Goal: Information Seeking & Learning: Learn about a topic

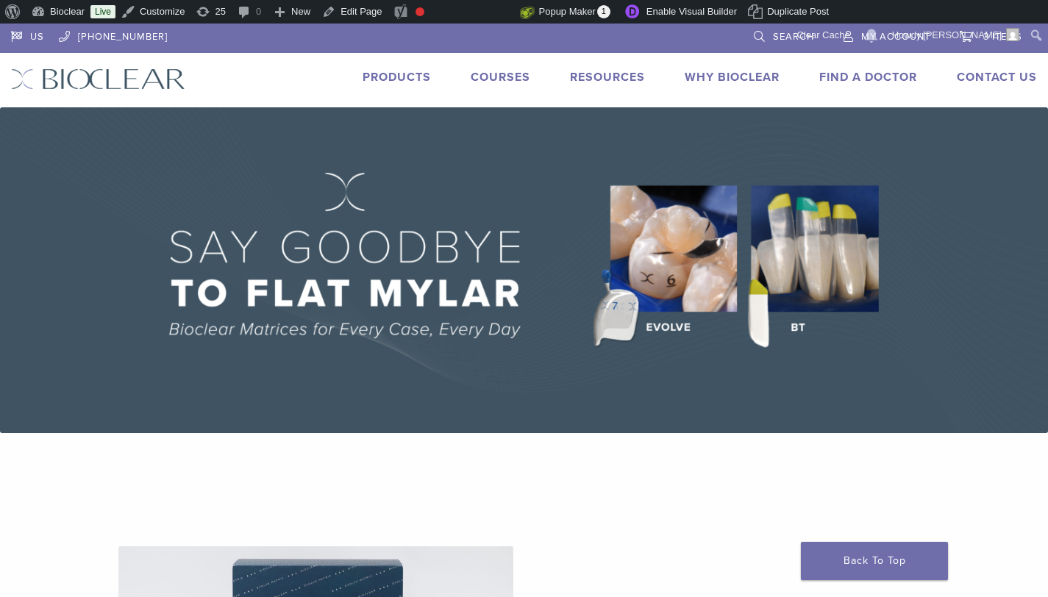
click at [372, 76] on link "Products" at bounding box center [397, 77] width 68 height 15
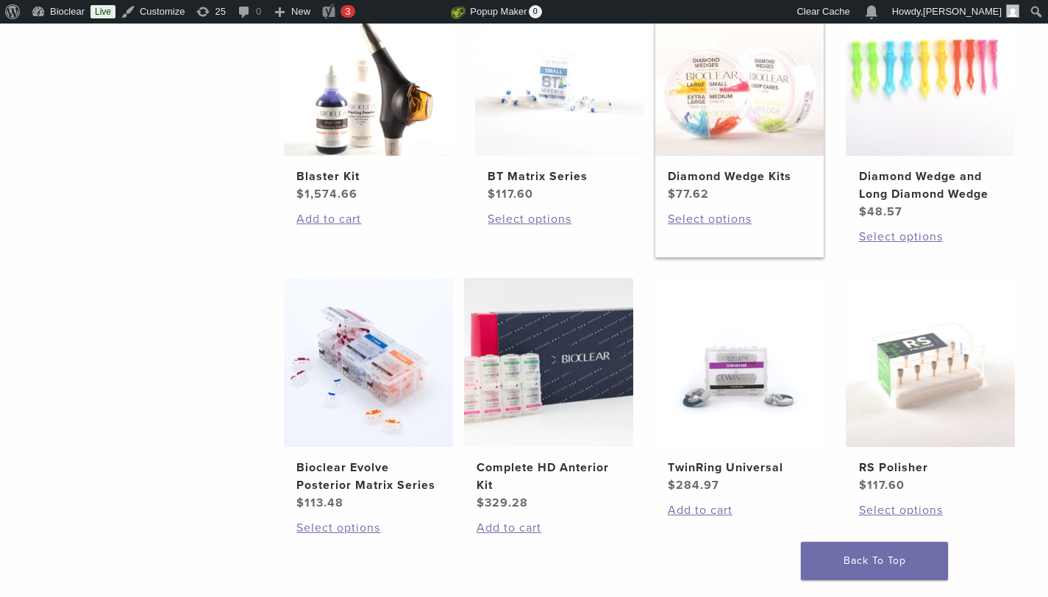
scroll to position [1078, 0]
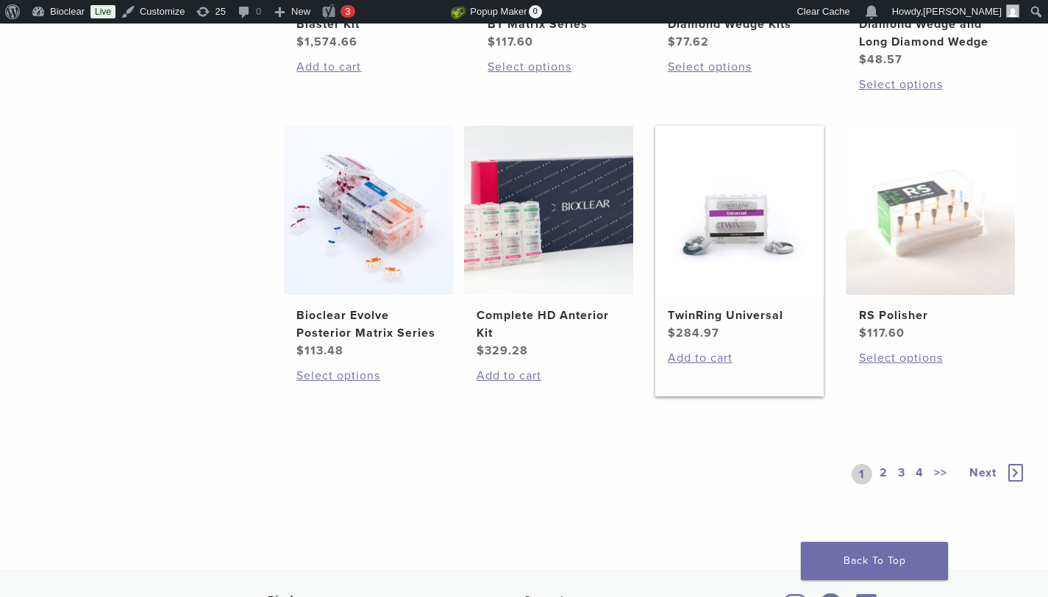
click at [709, 249] on img at bounding box center [739, 210] width 169 height 169
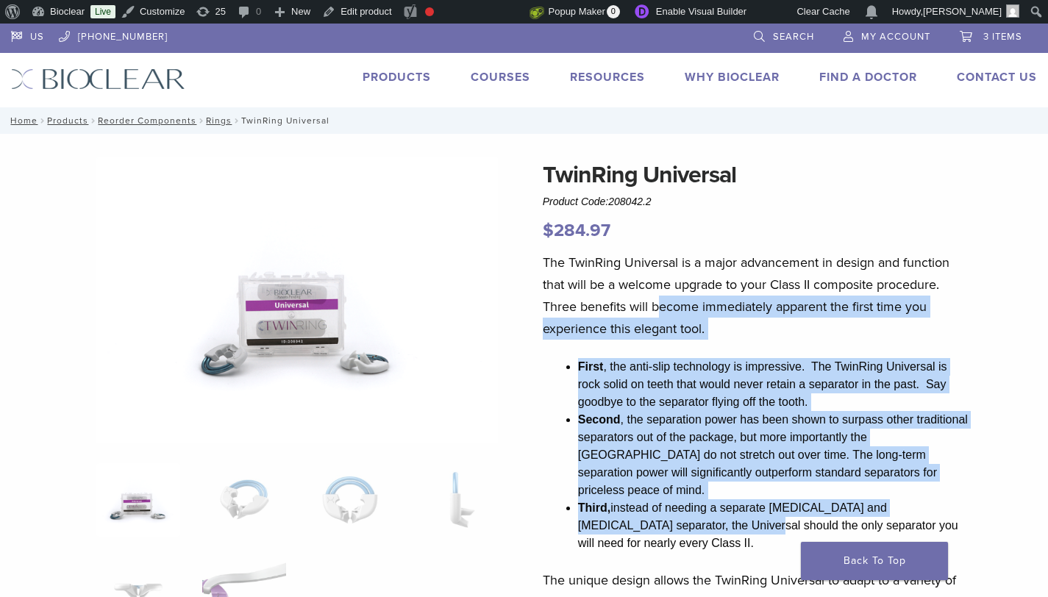
drag, startPoint x: 673, startPoint y: 356, endPoint x: 688, endPoint y: 535, distance: 180.1
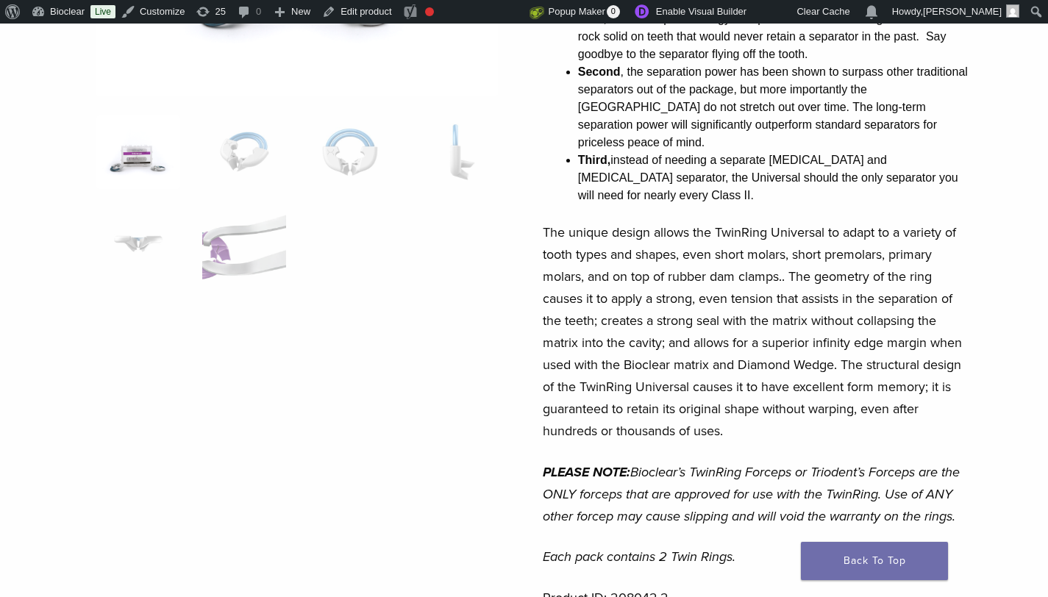
scroll to position [90, 0]
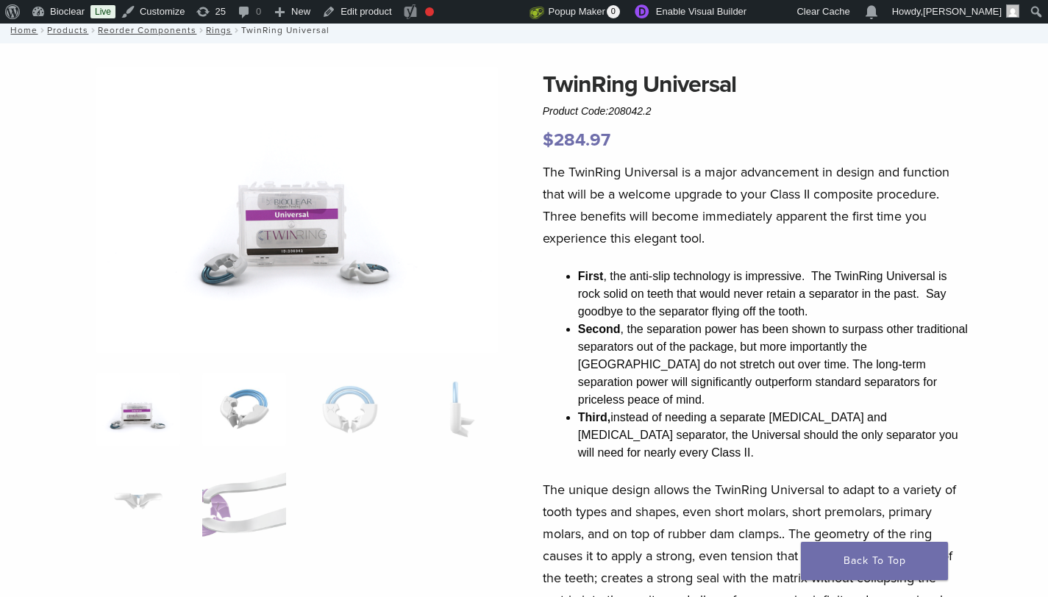
click at [262, 391] on img at bounding box center [244, 410] width 84 height 74
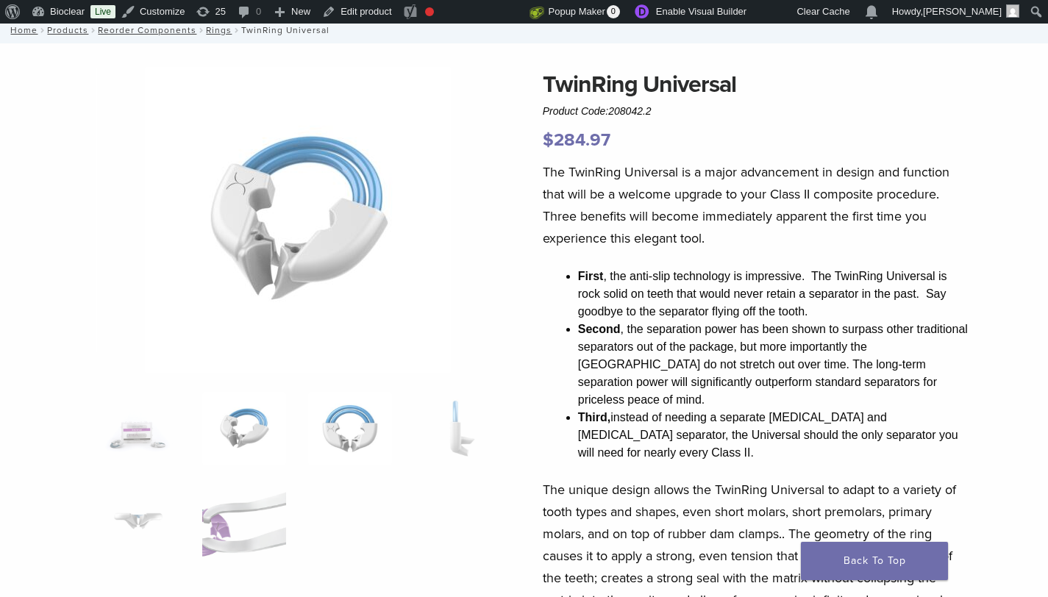
click at [360, 421] on img at bounding box center [350, 429] width 84 height 74
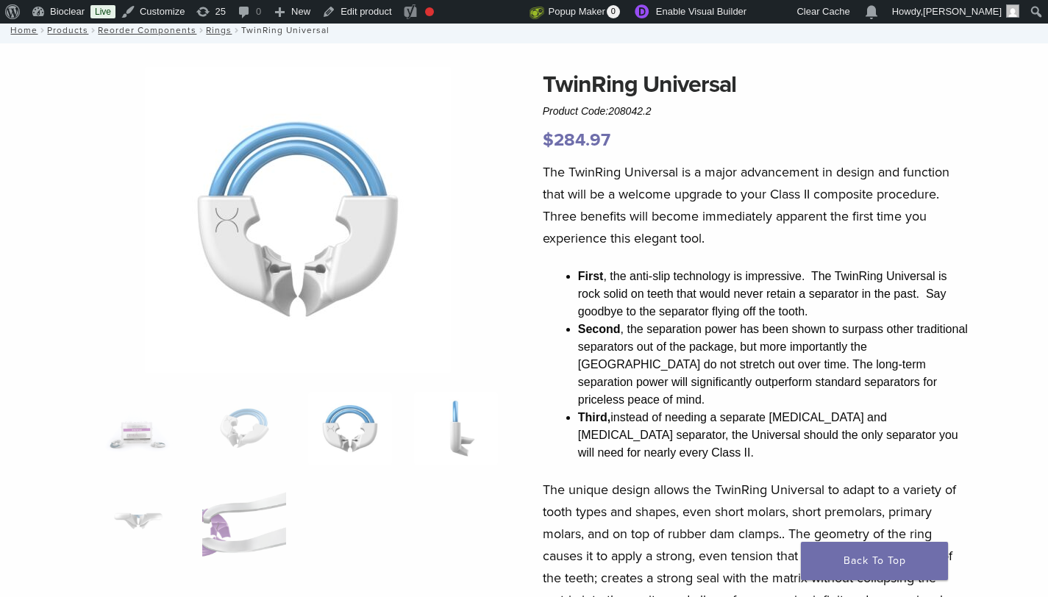
click at [459, 425] on img at bounding box center [456, 429] width 84 height 74
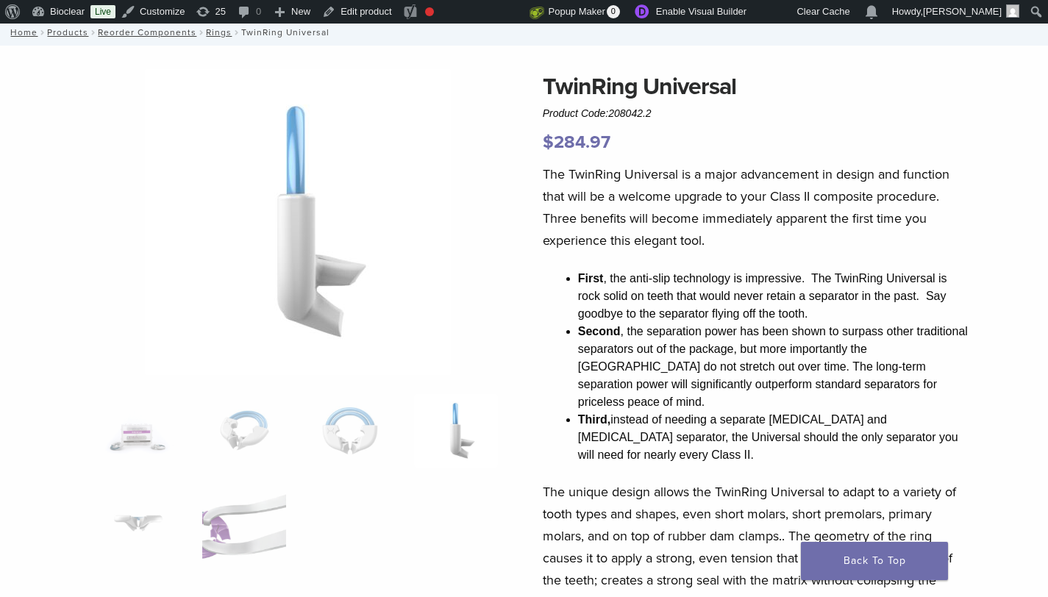
scroll to position [88, 0]
click at [238, 531] on img at bounding box center [244, 525] width 84 height 74
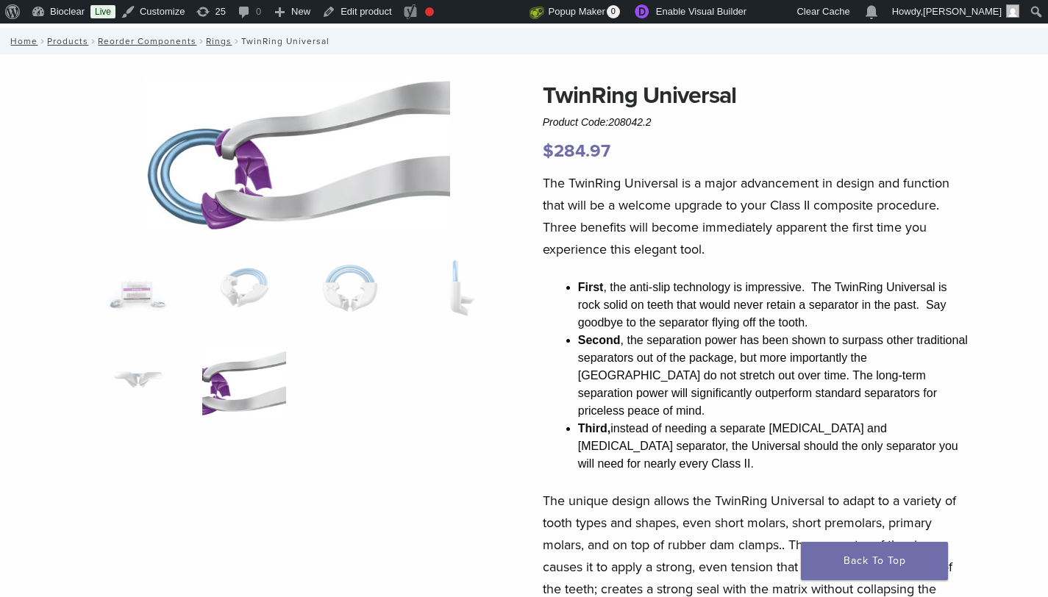
scroll to position [79, 0]
click at [138, 377] on img at bounding box center [138, 381] width 84 height 74
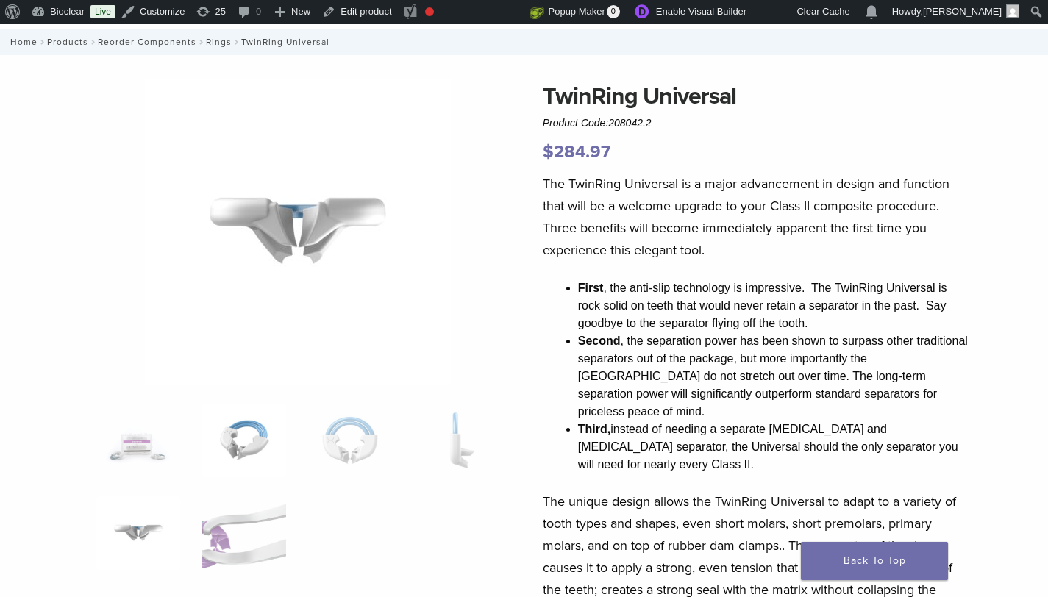
click at [274, 441] on img at bounding box center [244, 441] width 84 height 74
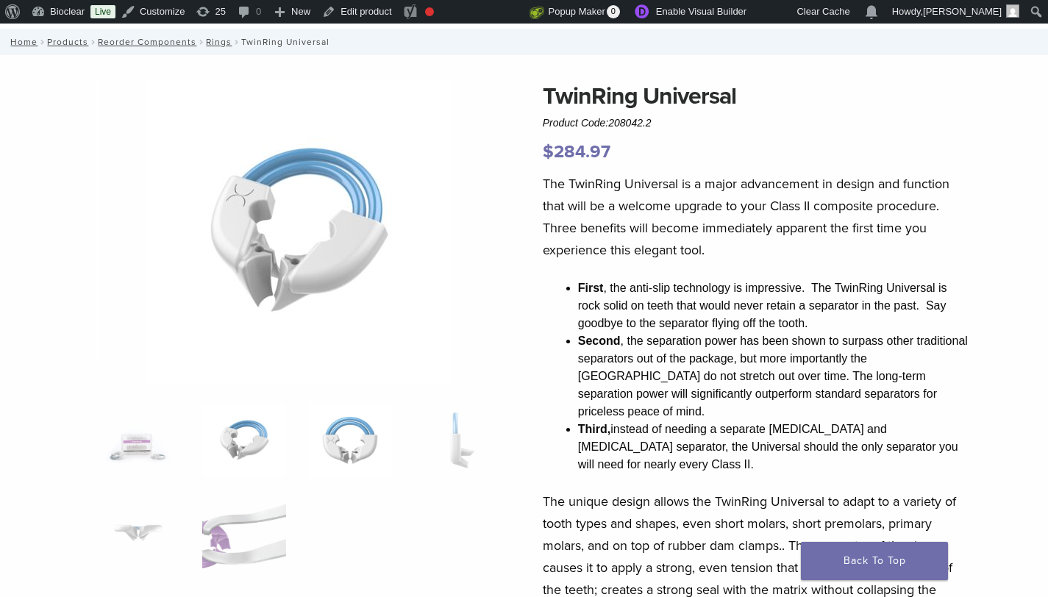
click at [357, 435] on img at bounding box center [350, 441] width 84 height 74
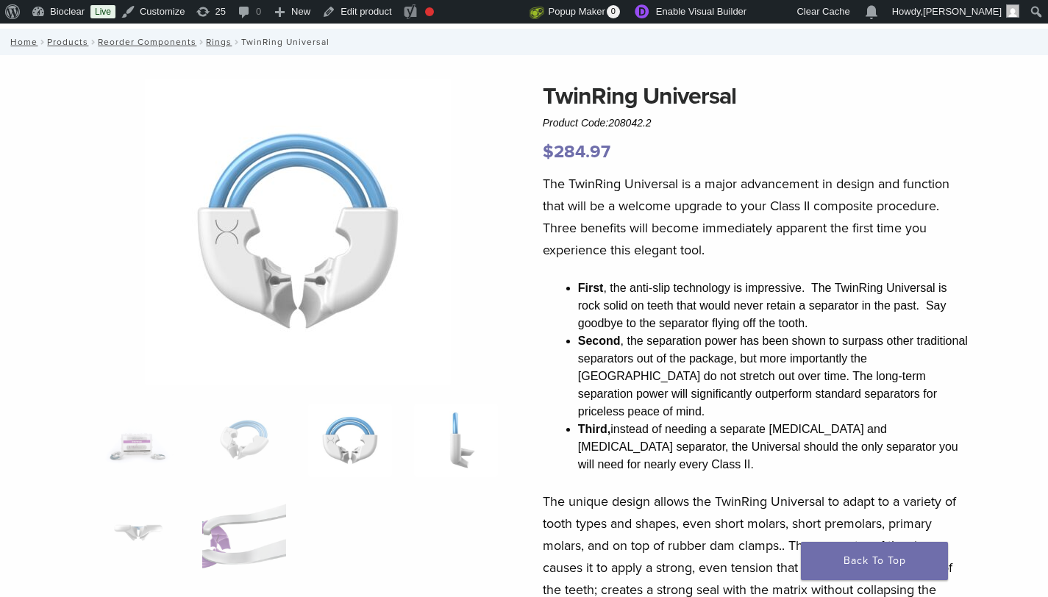
click at [473, 436] on img at bounding box center [456, 441] width 84 height 74
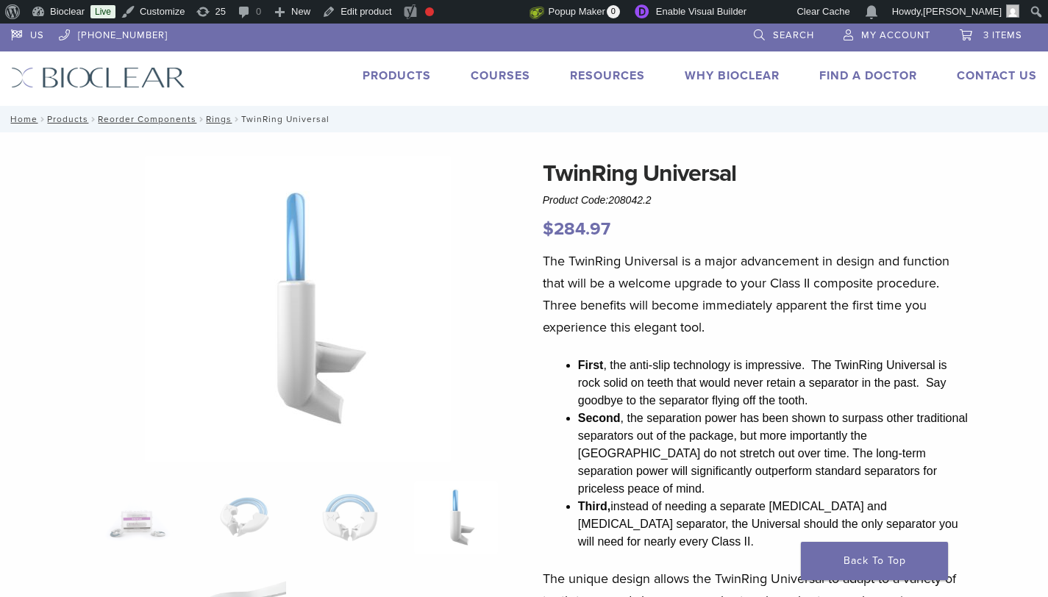
scroll to position [0, 0]
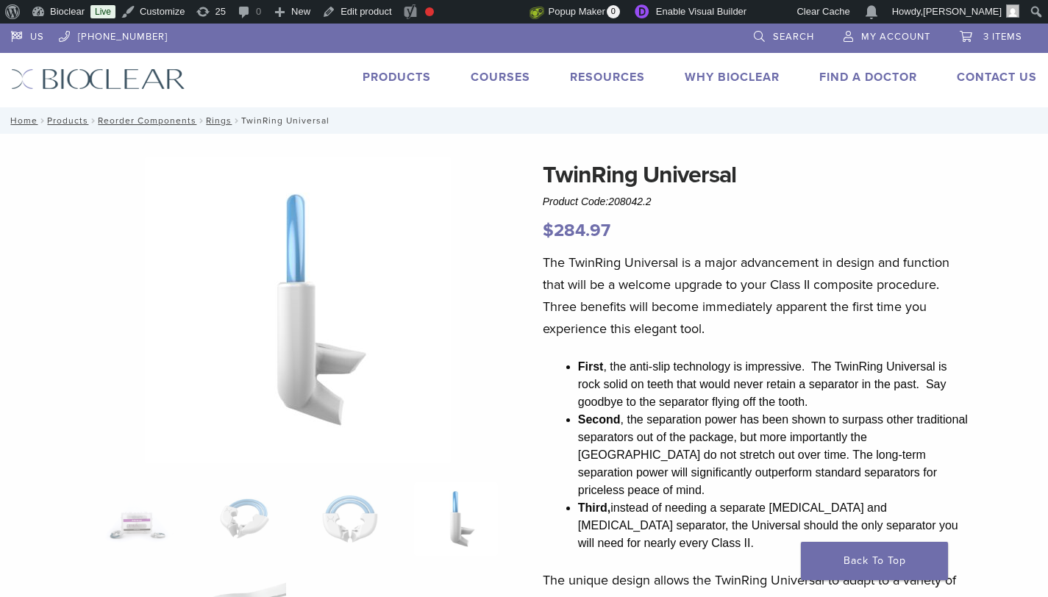
click at [409, 76] on link "Products" at bounding box center [397, 77] width 68 height 15
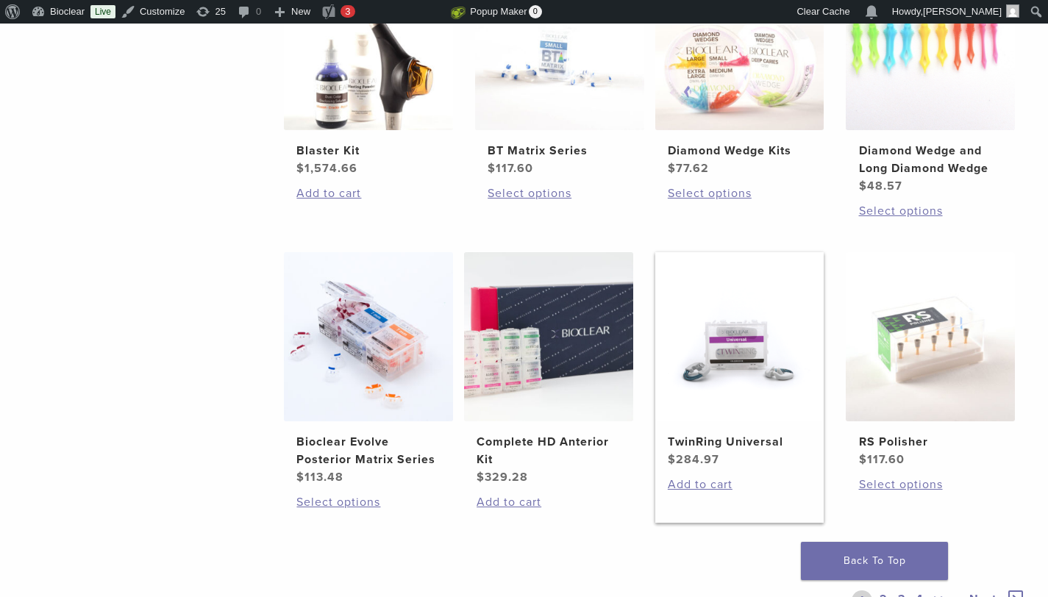
scroll to position [986, 0]
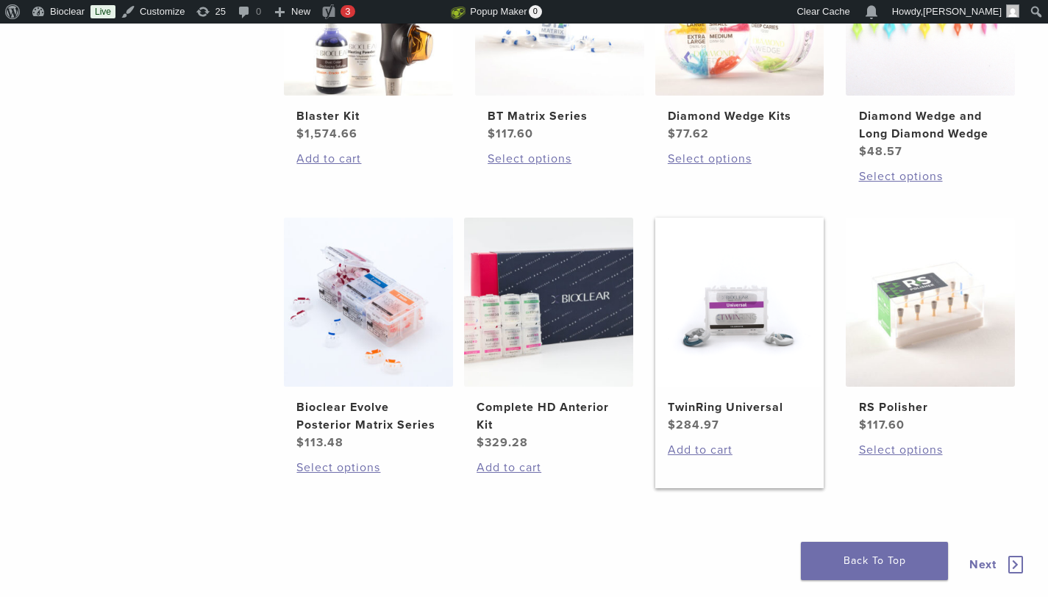
click at [751, 310] on img at bounding box center [739, 302] width 169 height 169
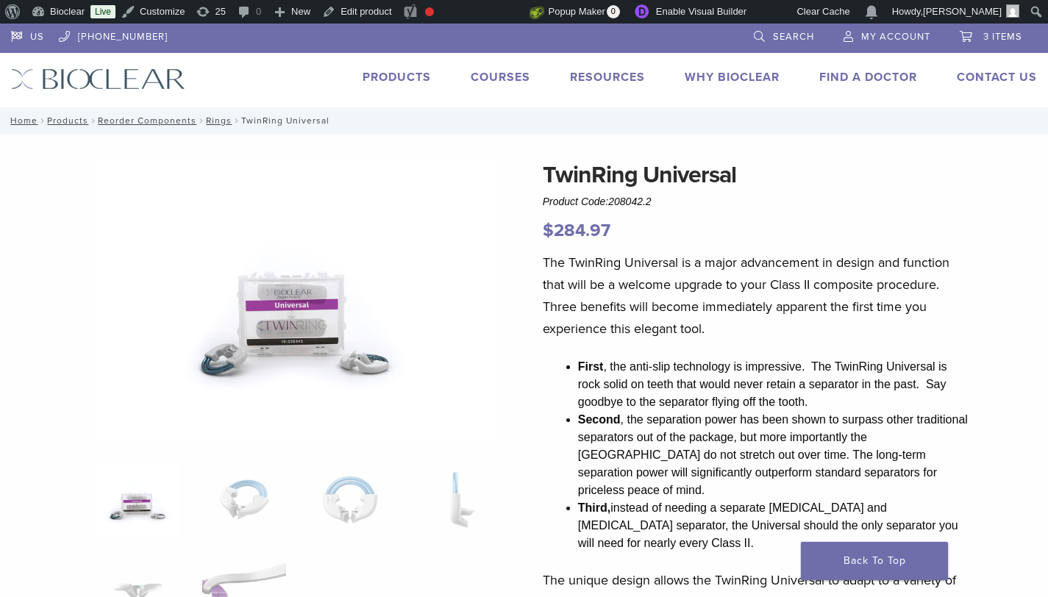
click at [403, 76] on link "Products" at bounding box center [397, 77] width 68 height 15
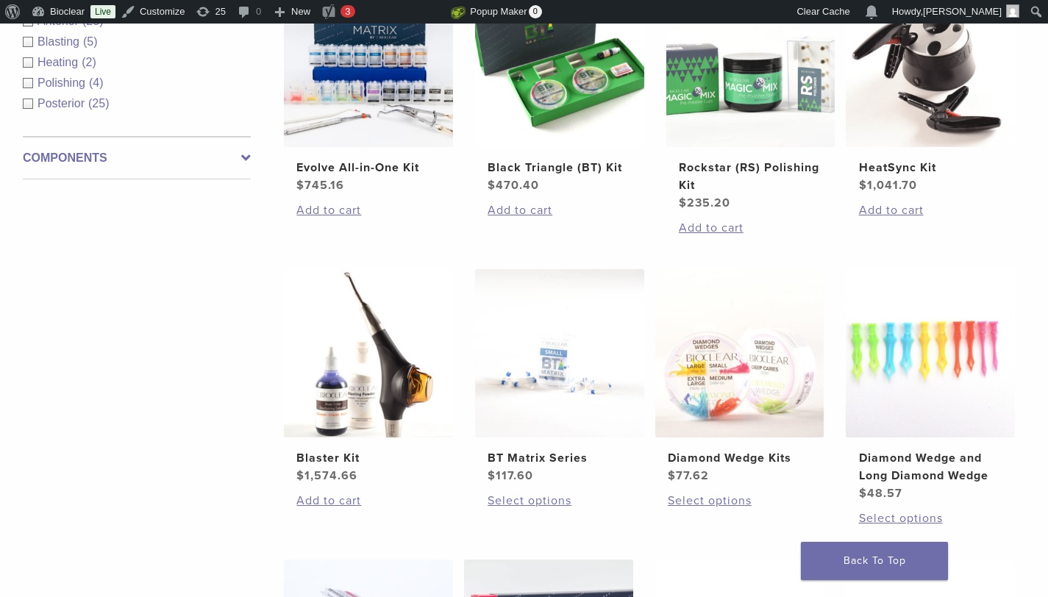
scroll to position [647, 0]
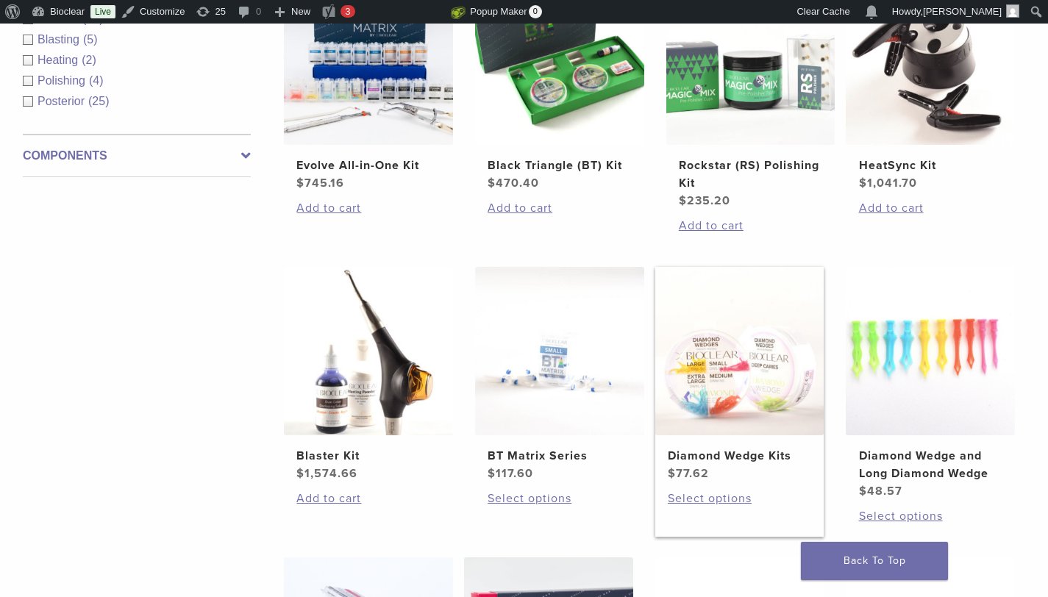
click at [704, 433] on img at bounding box center [739, 351] width 169 height 169
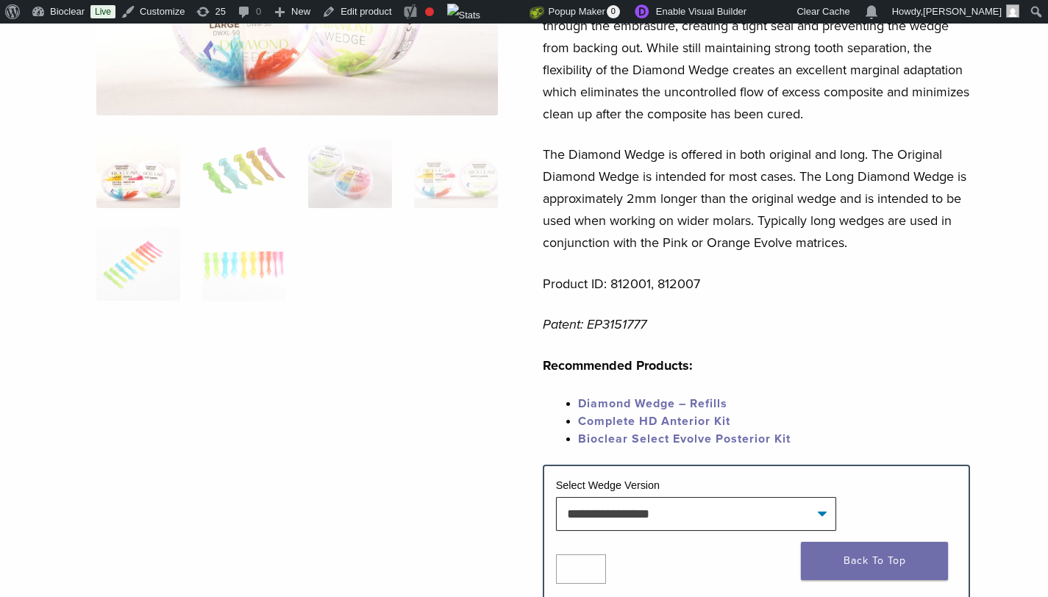
scroll to position [222, 0]
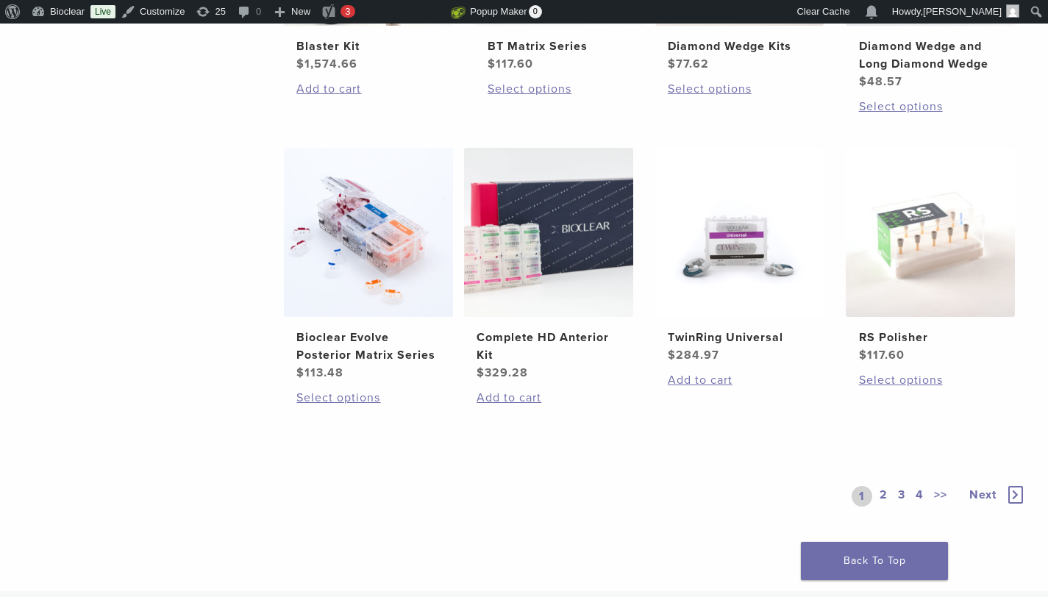
scroll to position [1351, 0]
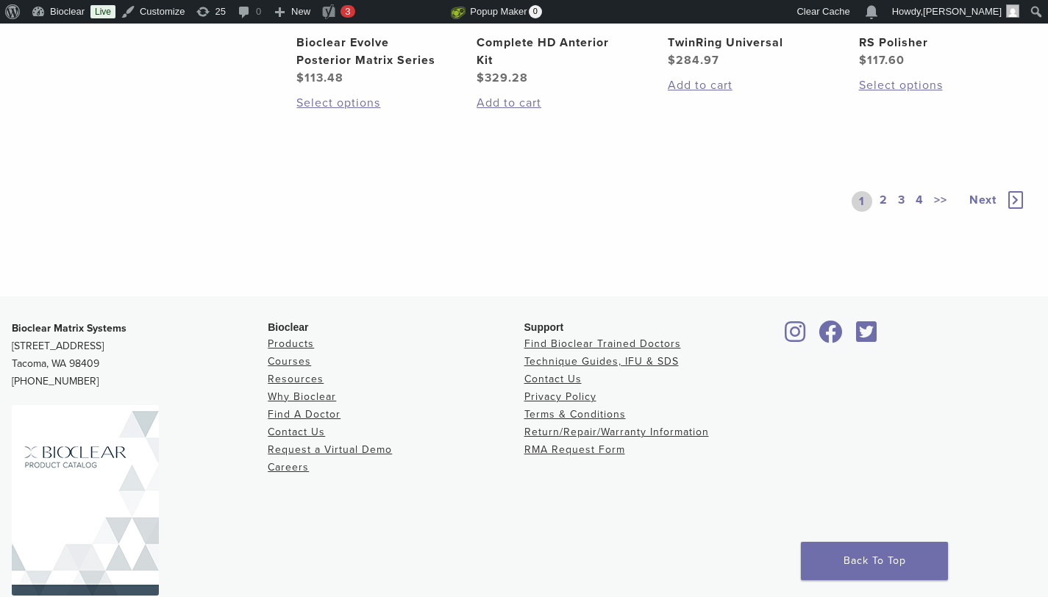
click at [880, 200] on link "2" at bounding box center [884, 201] width 14 height 21
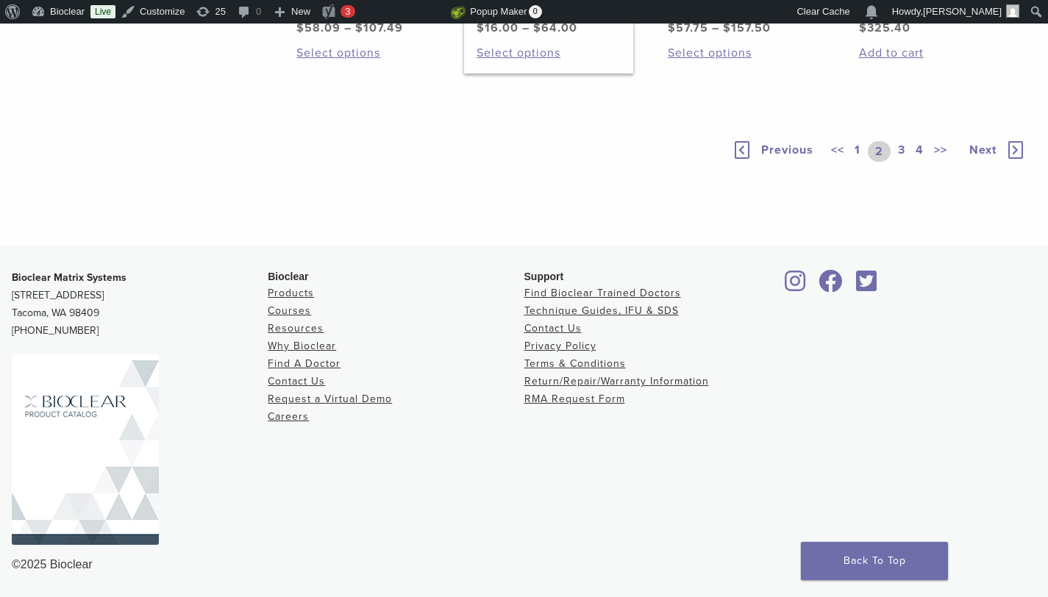
scroll to position [1175, 0]
click at [592, 37] on link "Patient Brochures $ 16.00 – $ 64.00 Price range: $16.00 through $64.00" at bounding box center [548, 13] width 169 height 47
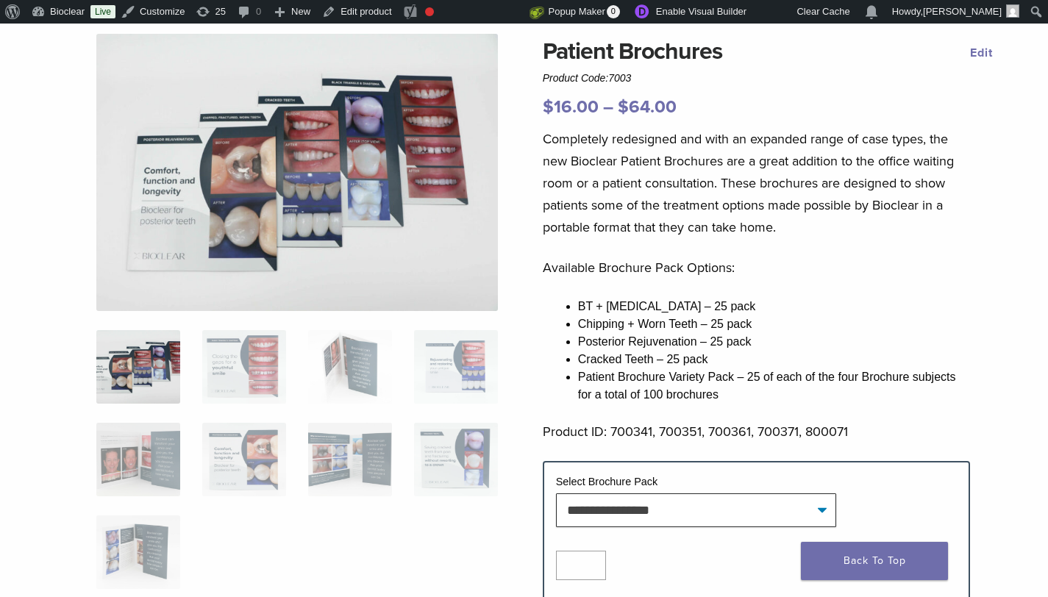
scroll to position [124, 0]
click at [249, 358] on img at bounding box center [244, 367] width 84 height 74
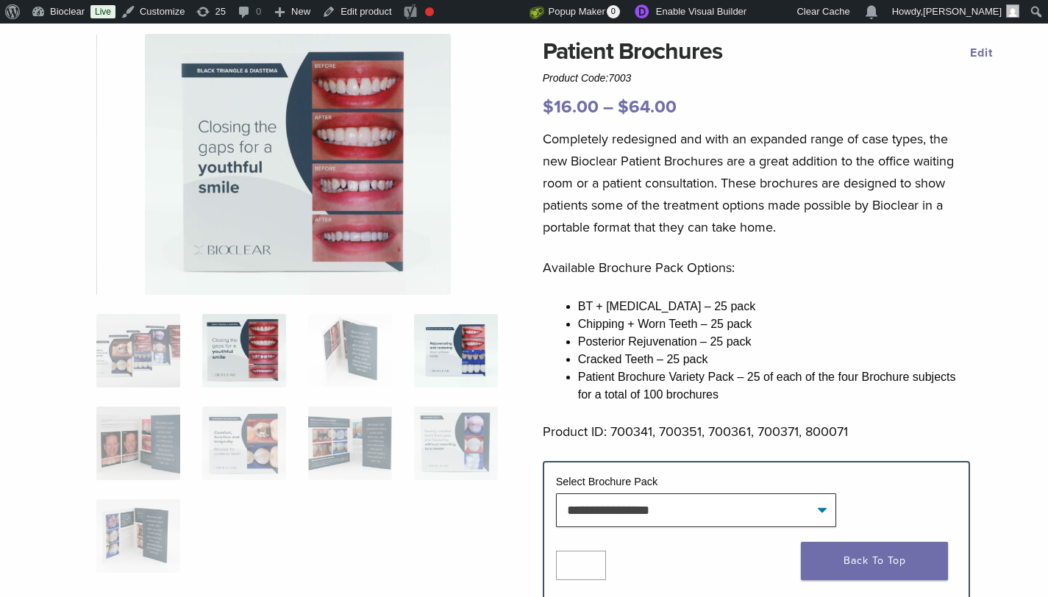
click at [449, 337] on img at bounding box center [456, 351] width 84 height 74
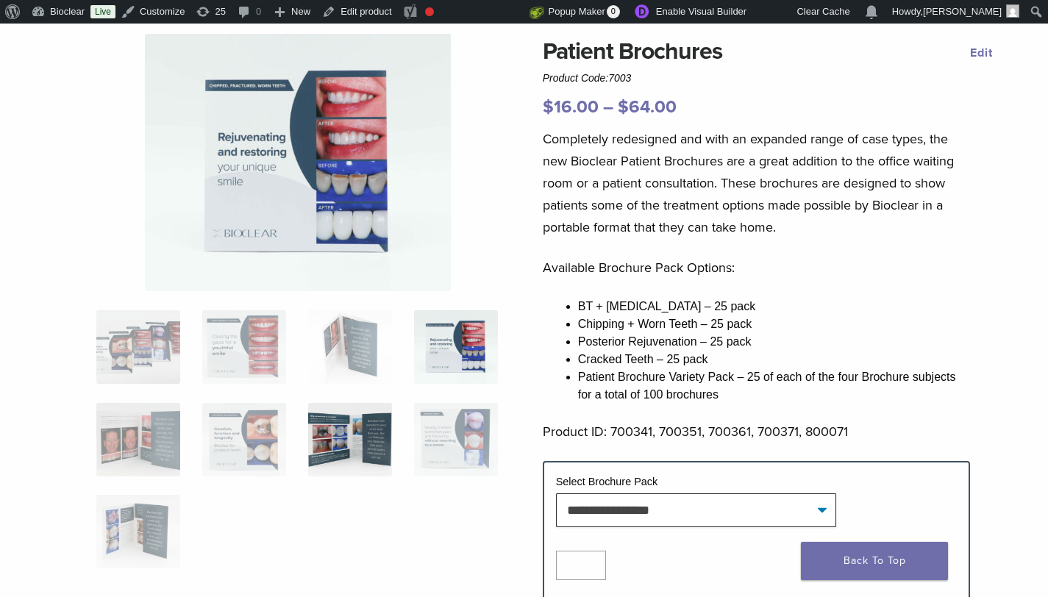
click at [333, 446] on img at bounding box center [350, 440] width 84 height 74
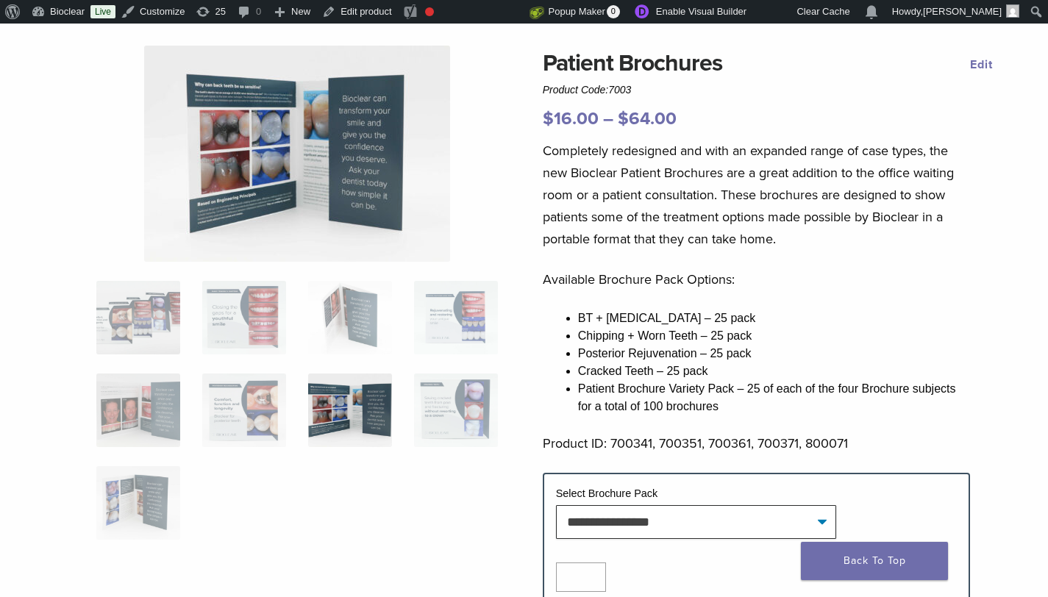
scroll to position [96, 0]
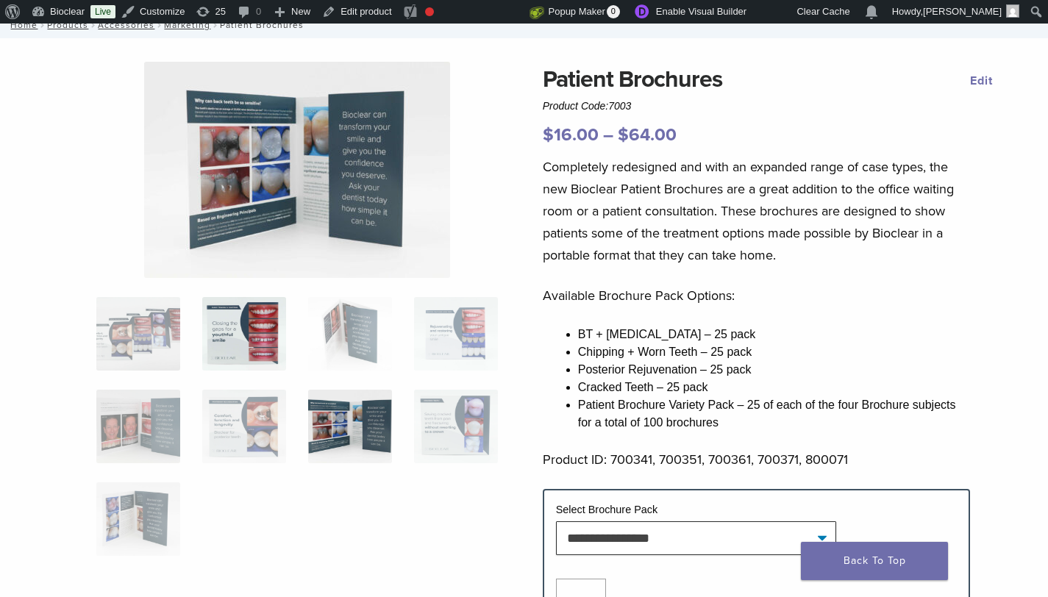
click at [246, 339] on img at bounding box center [244, 334] width 84 height 74
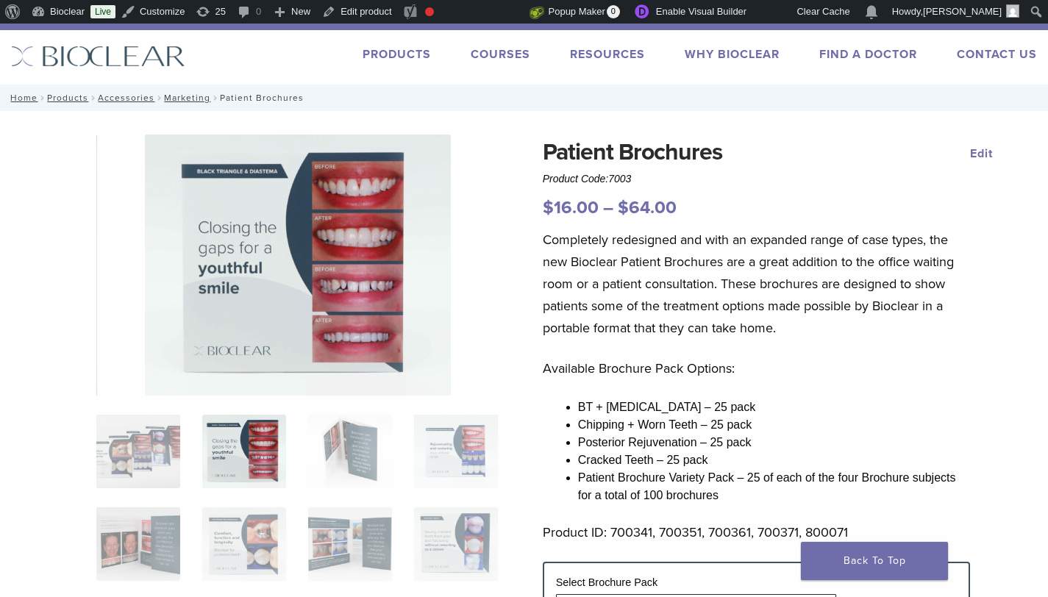
scroll to position [0, 0]
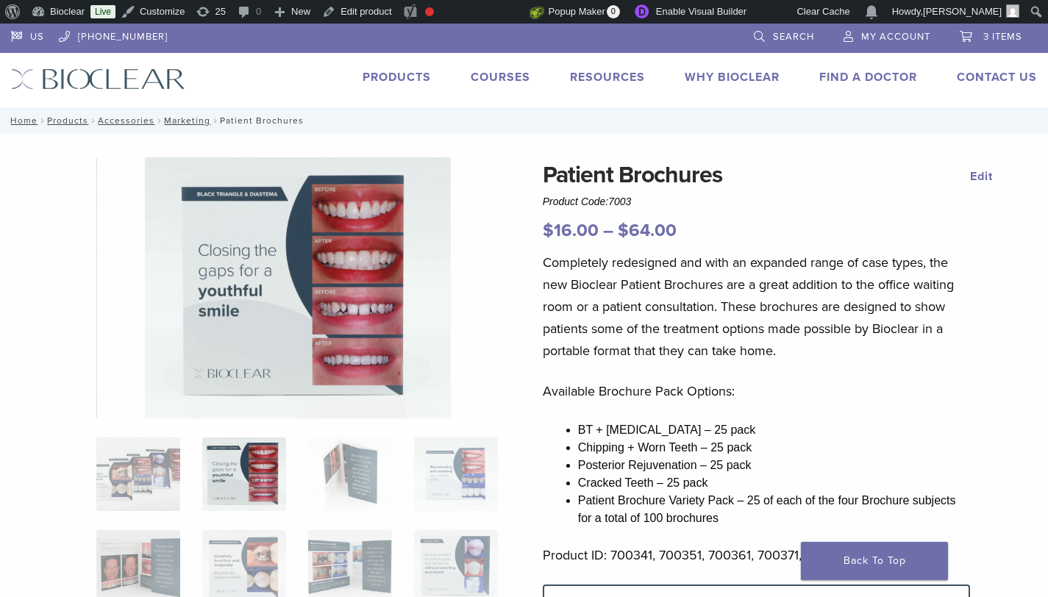
drag, startPoint x: 280, startPoint y: 98, endPoint x: 315, endPoint y: 137, distance: 52.6
click at [264, 62] on div "US 1.855.712.5327 Search My Account 3 items Cart × Evolve All-in-One Kit 1 × $ …" at bounding box center [524, 66] width 1048 height 84
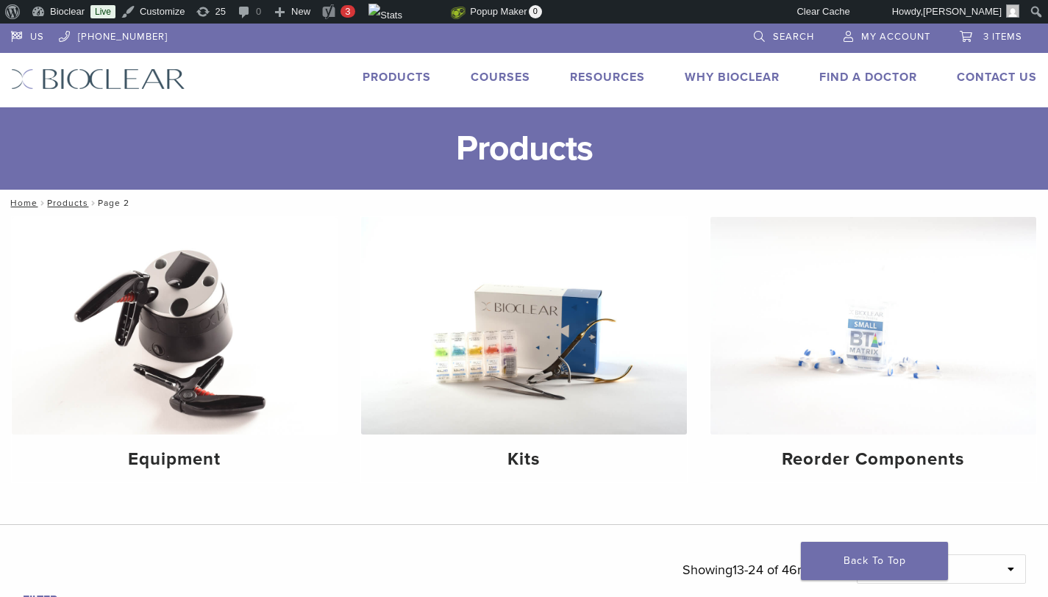
scroll to position [1175, 0]
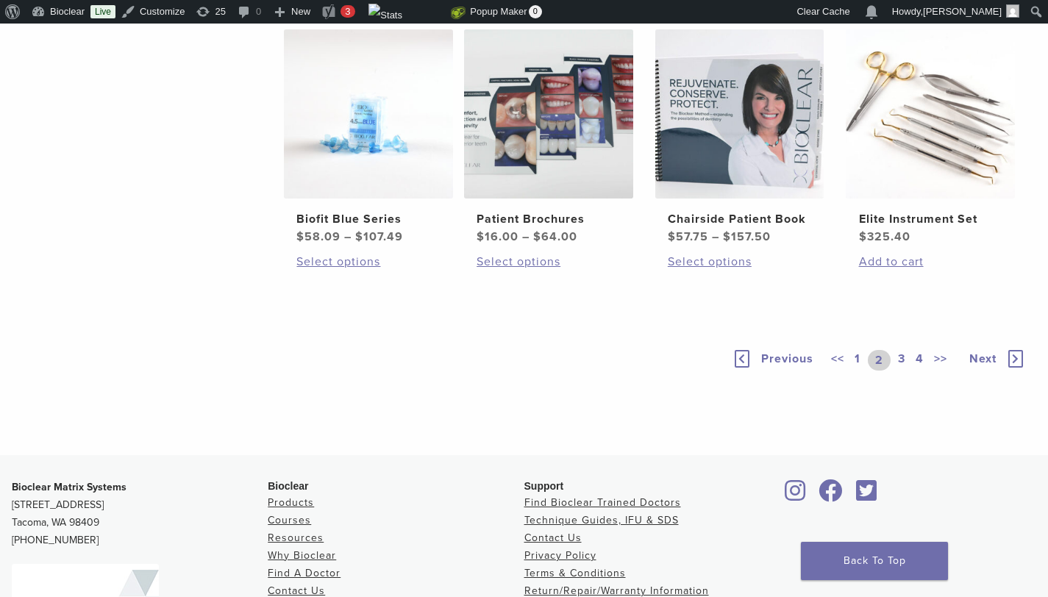
click at [900, 363] on link "3" at bounding box center [901, 360] width 13 height 21
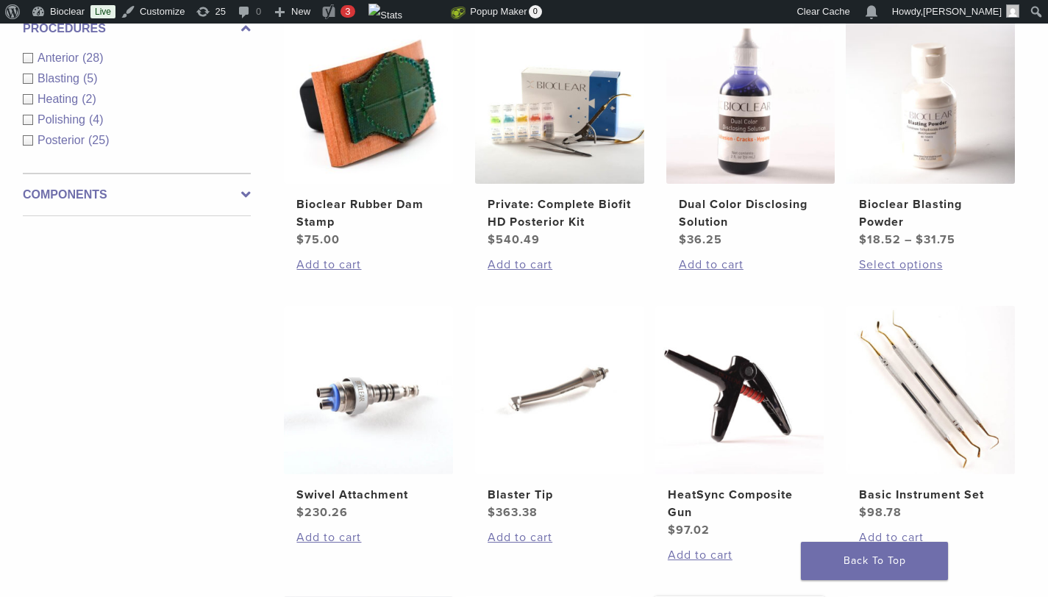
scroll to position [1123, 0]
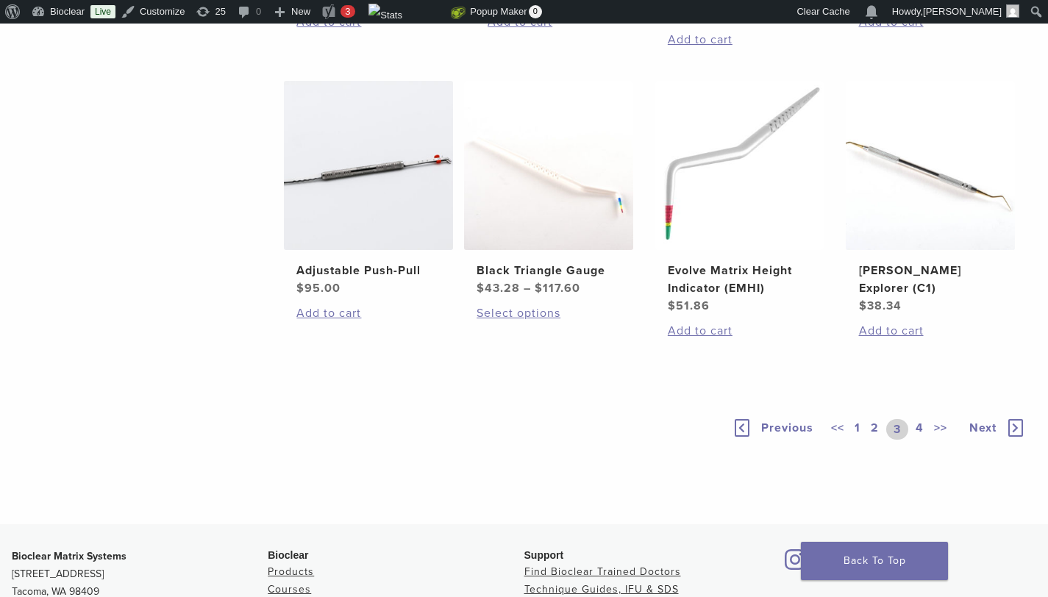
click at [856, 425] on link "1" at bounding box center [858, 429] width 12 height 21
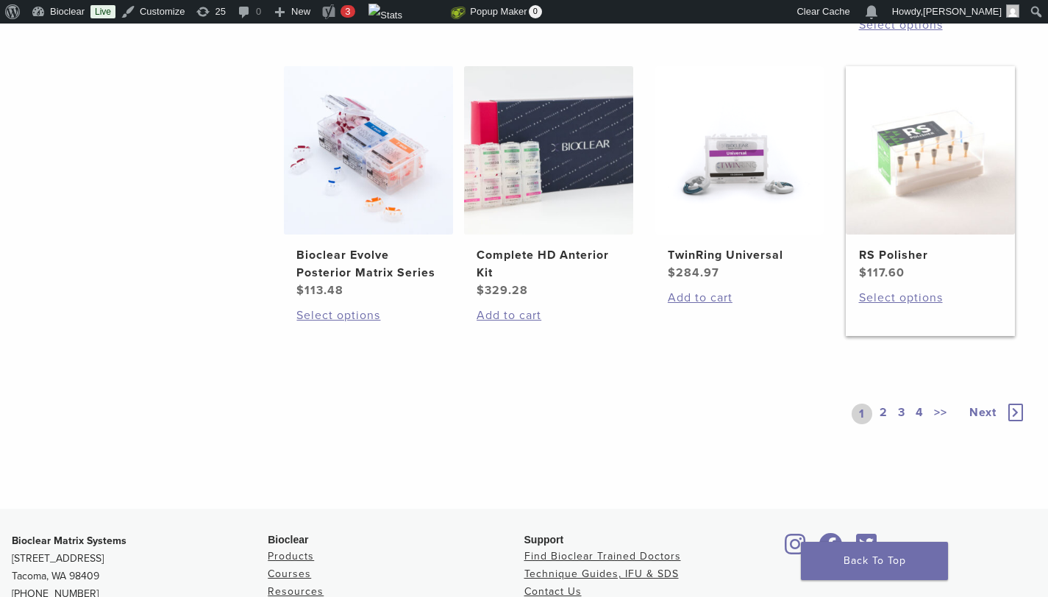
scroll to position [1070, 0]
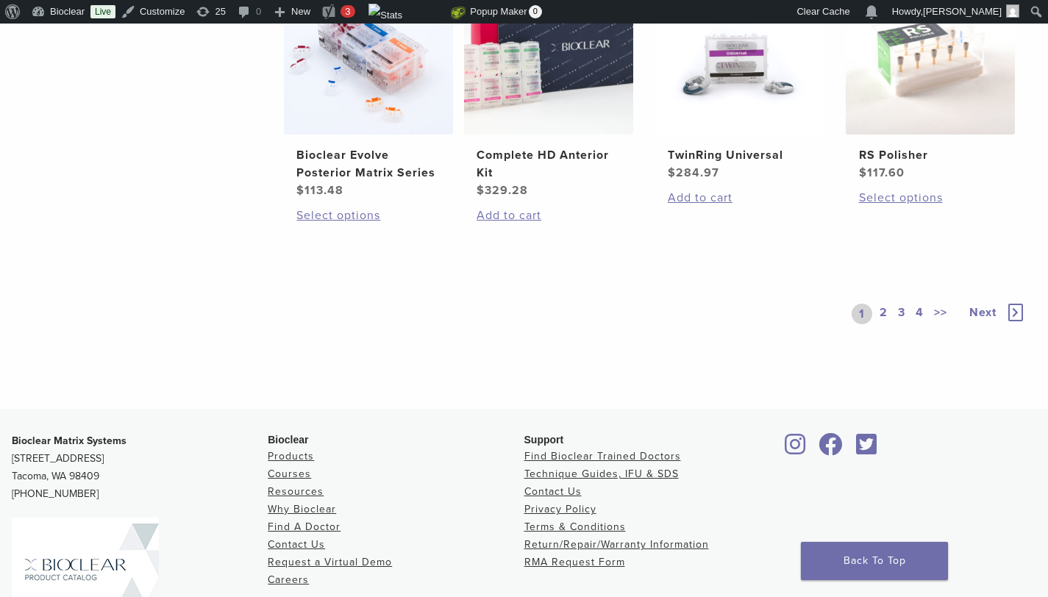
click at [877, 324] on link "2" at bounding box center [884, 314] width 14 height 21
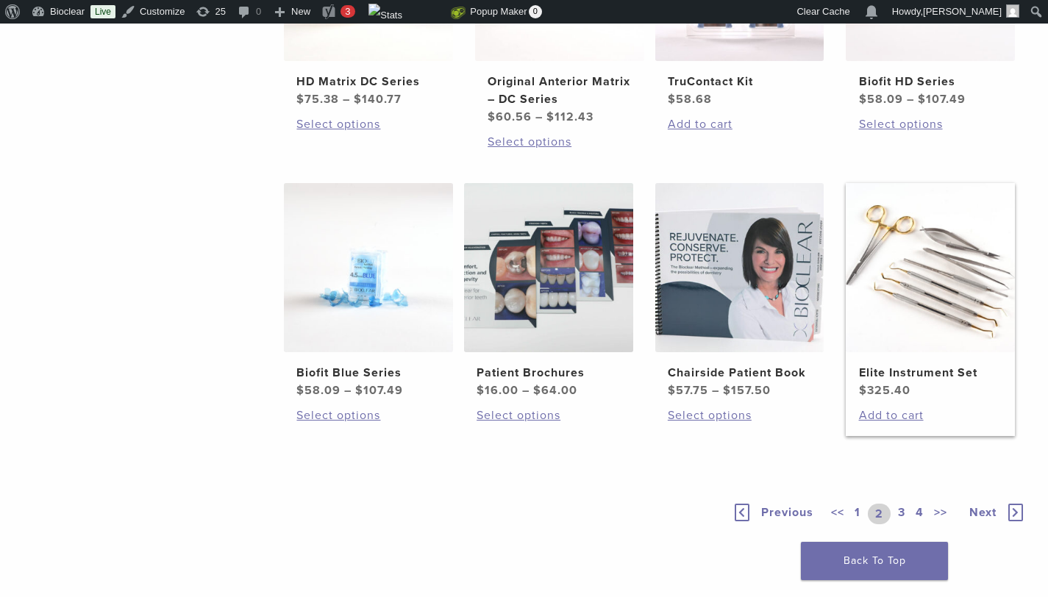
scroll to position [1083, 0]
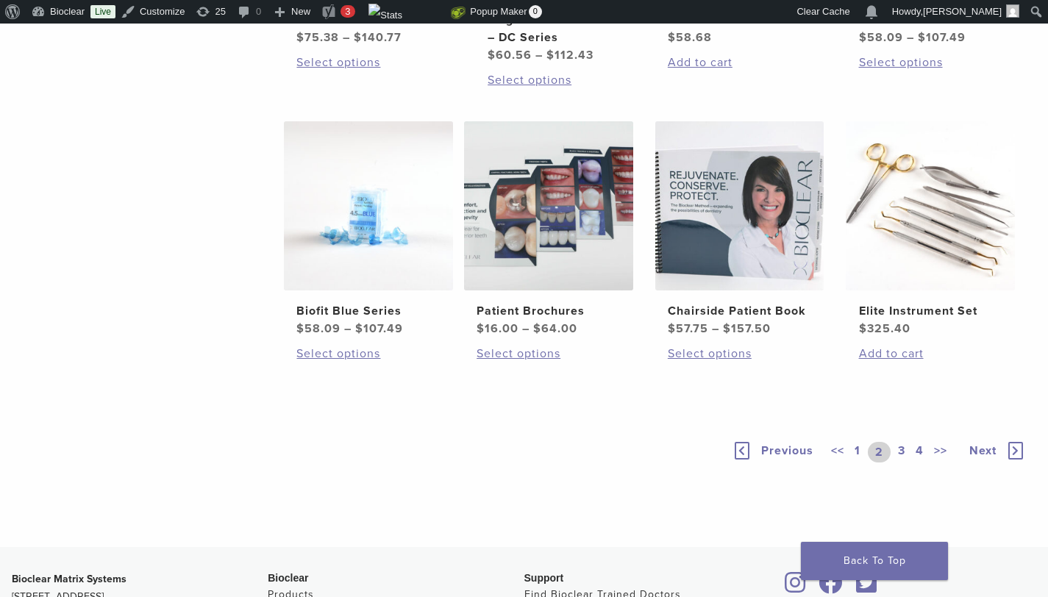
click at [905, 447] on link "3" at bounding box center [901, 452] width 13 height 21
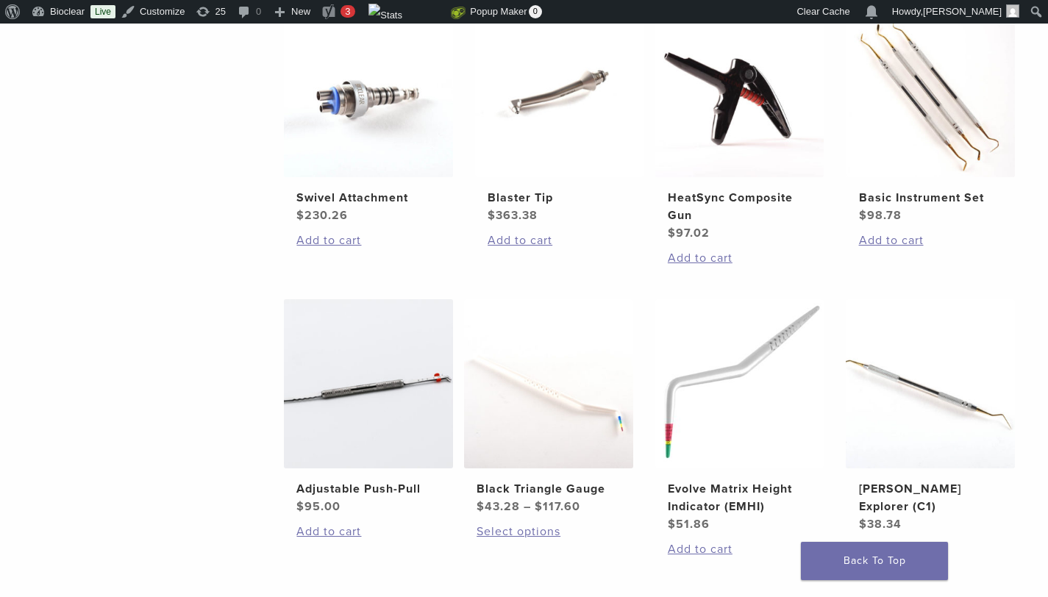
scroll to position [736, 0]
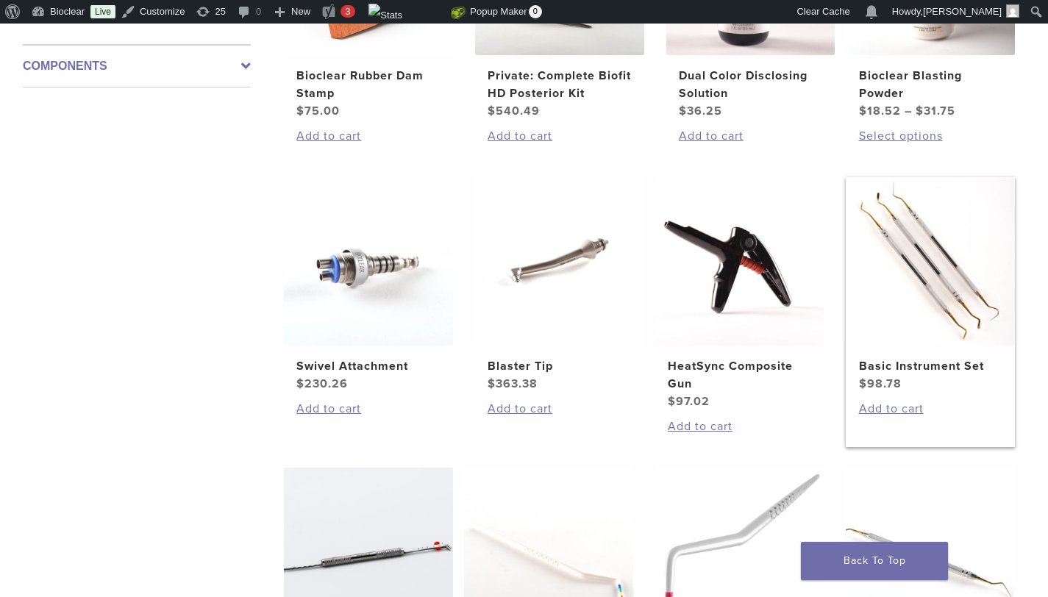
click at [947, 286] on img at bounding box center [930, 261] width 169 height 169
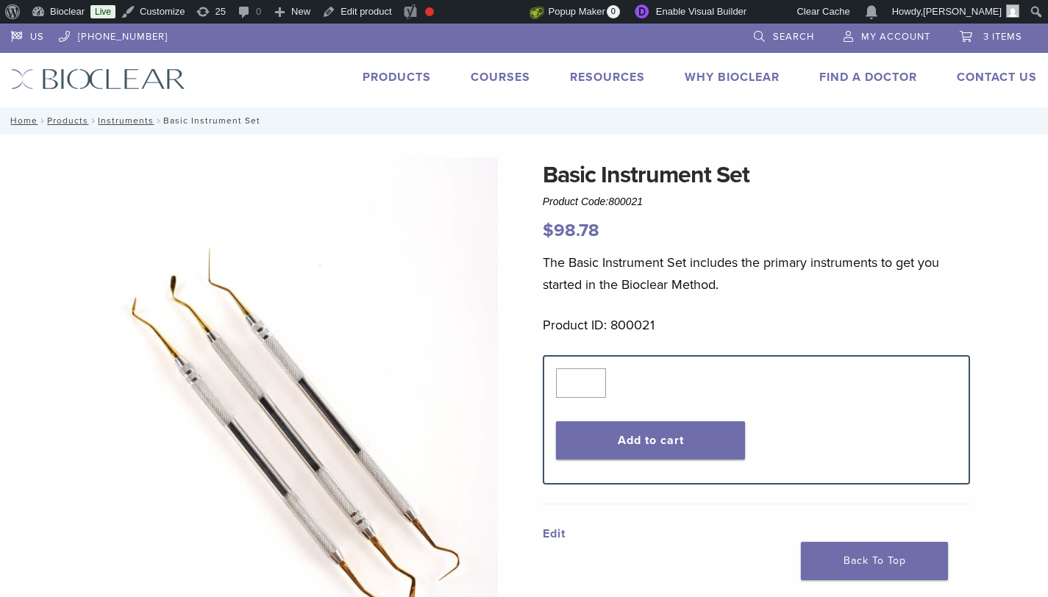
click at [499, 74] on link "Courses" at bounding box center [501, 77] width 60 height 15
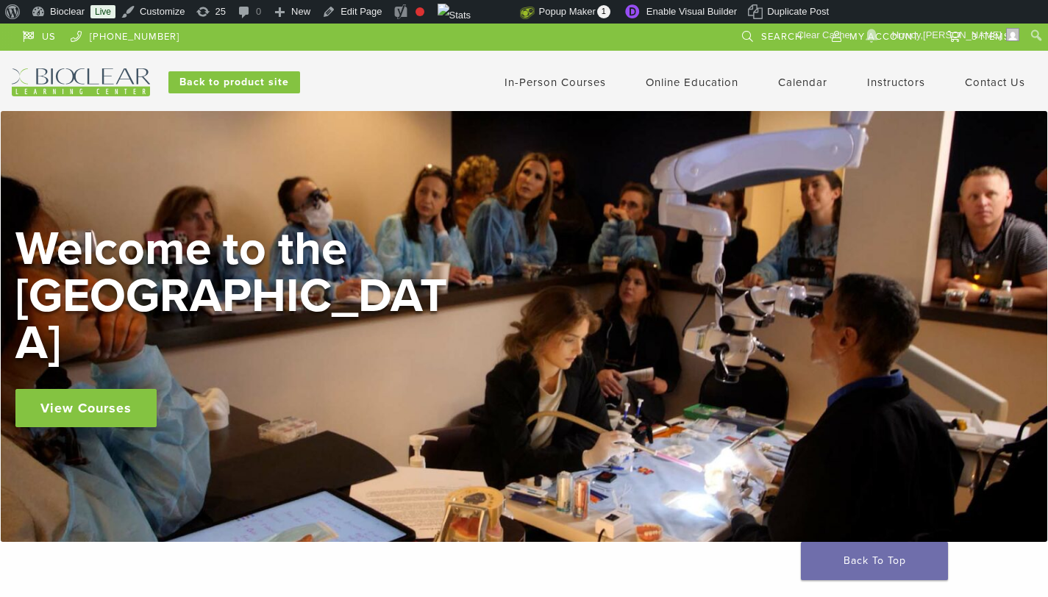
click at [559, 79] on link "In-Person Courses" at bounding box center [556, 82] width 102 height 13
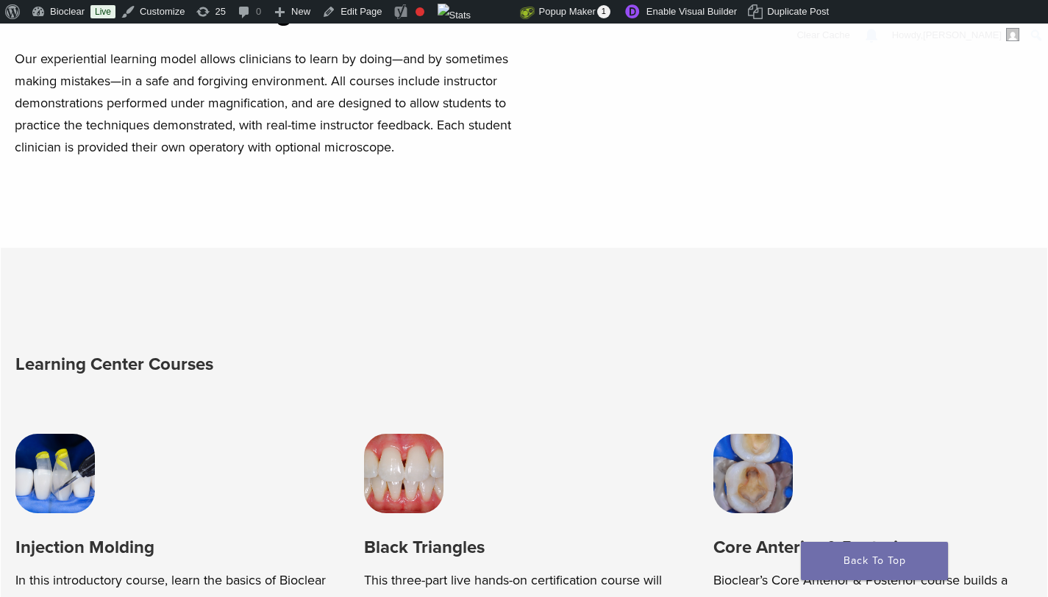
scroll to position [707, 0]
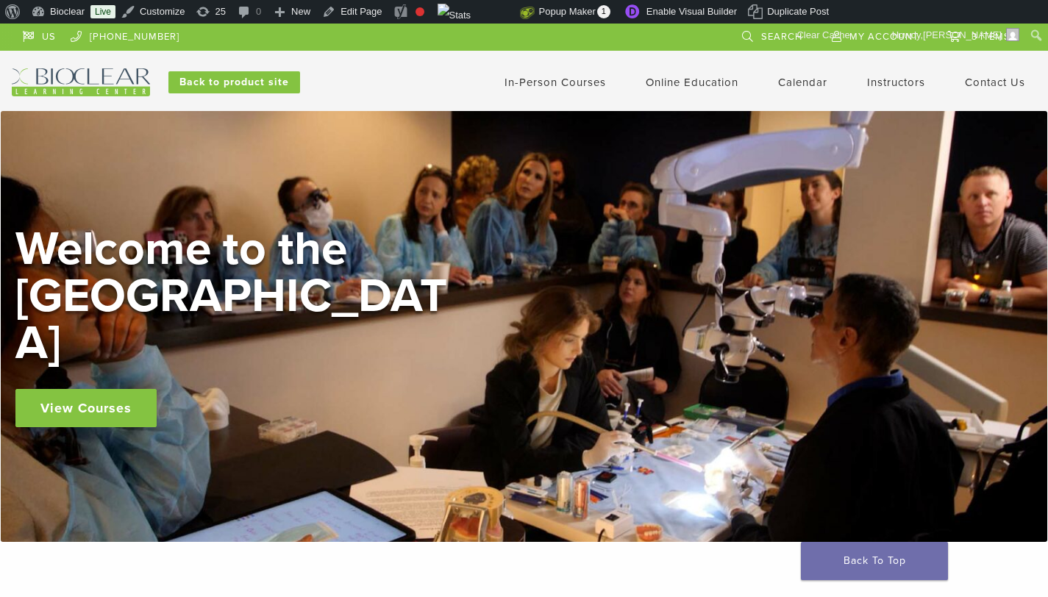
scroll to position [704, 0]
